Goal: Check status: Check status

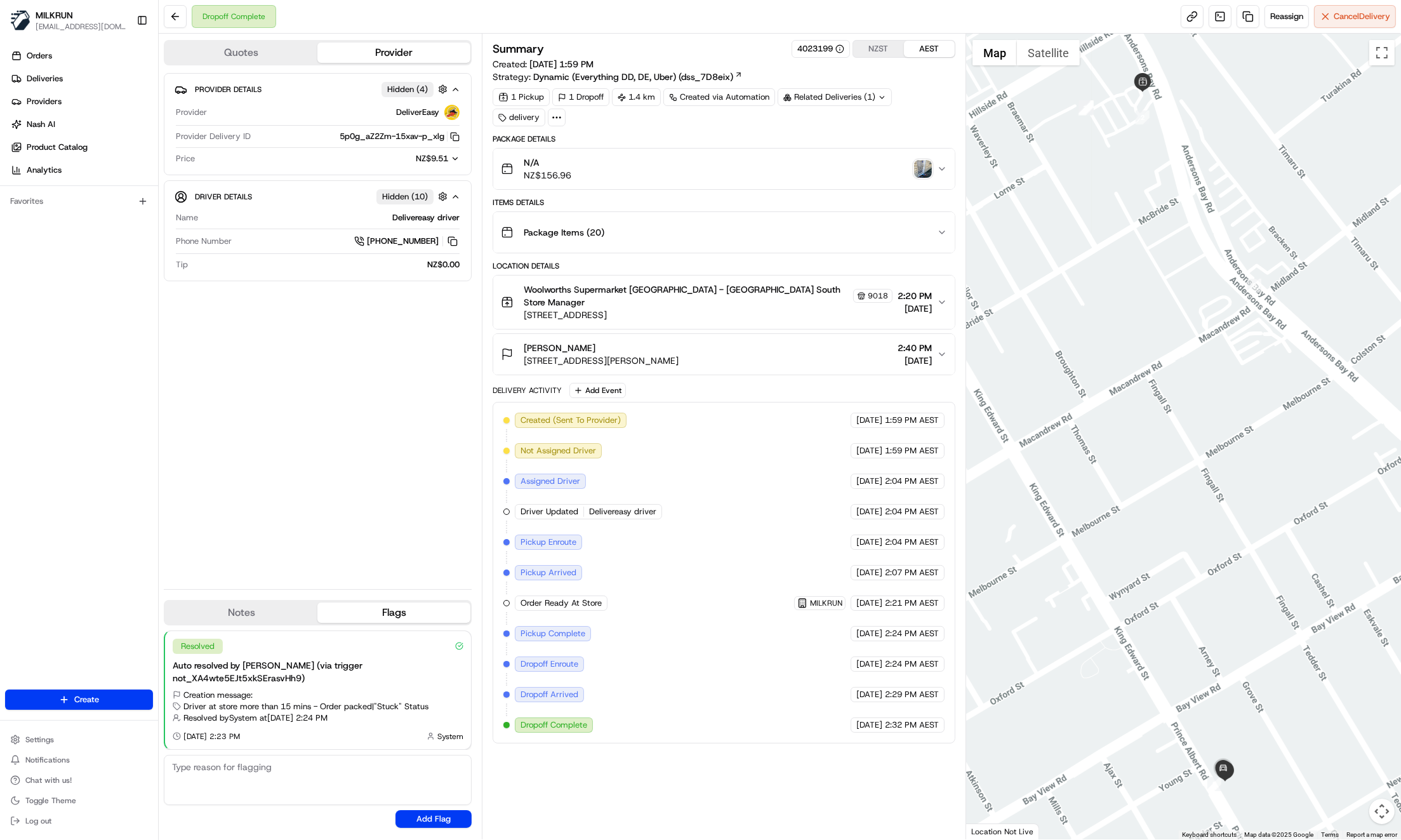
click at [431, 362] on div "Provider Details Hidden ( 4 ) Provider DeliverEasy Provider Delivery ID 5p0g_aZ…" at bounding box center [318, 325] width 308 height 506
drag, startPoint x: 522, startPoint y: 331, endPoint x: 570, endPoint y: 338, distance: 48.5
click at [570, 342] on div "[PERSON_NAME] [STREET_ADDRESS][PERSON_NAME]" at bounding box center [590, 354] width 177 height 25
copy span "[PERSON_NAME]"
click at [928, 170] on img "button" at bounding box center [923, 168] width 17 height 17
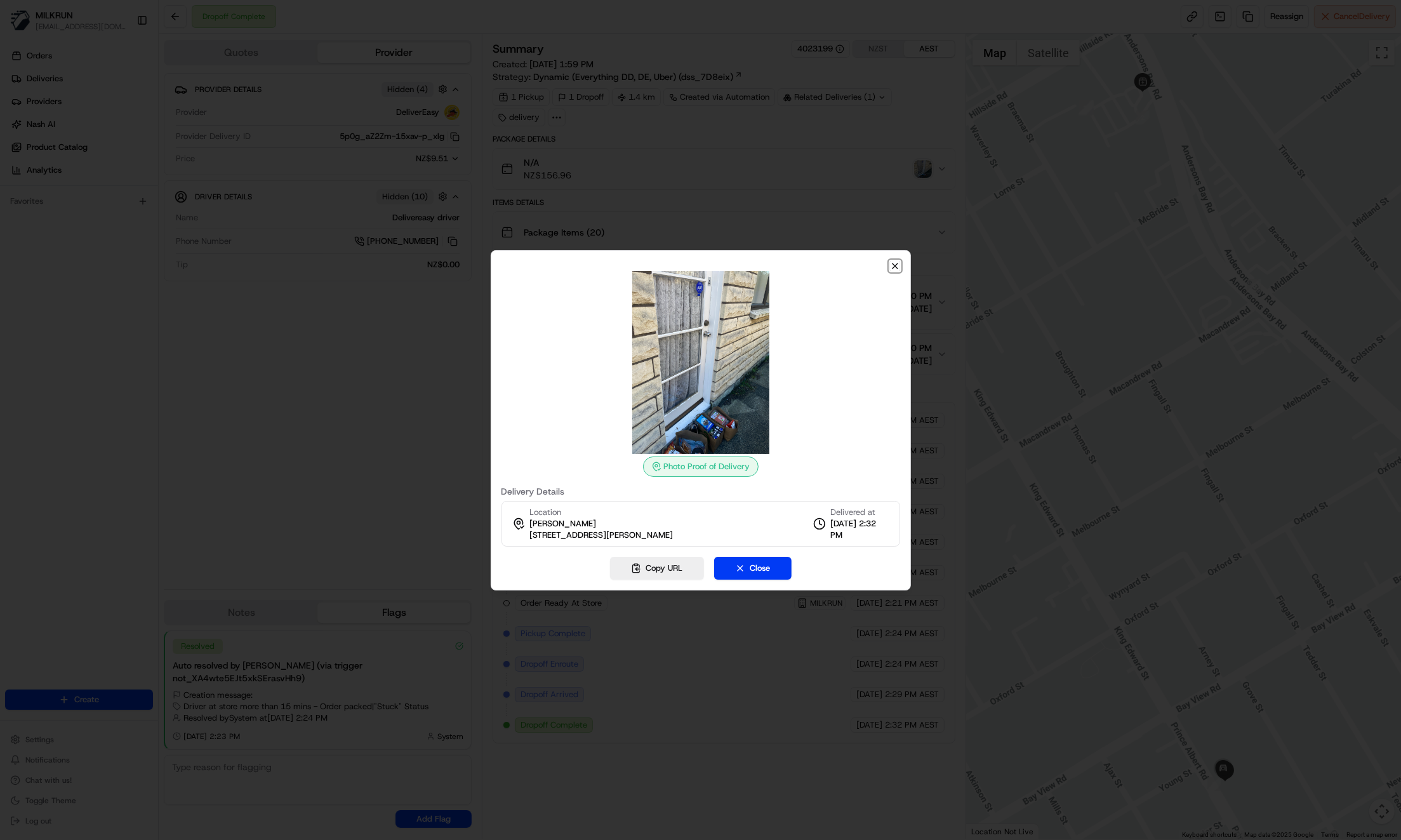
click at [895, 265] on icon "button" at bounding box center [895, 265] width 10 height 10
